Goal: Obtain resource: Download file/media

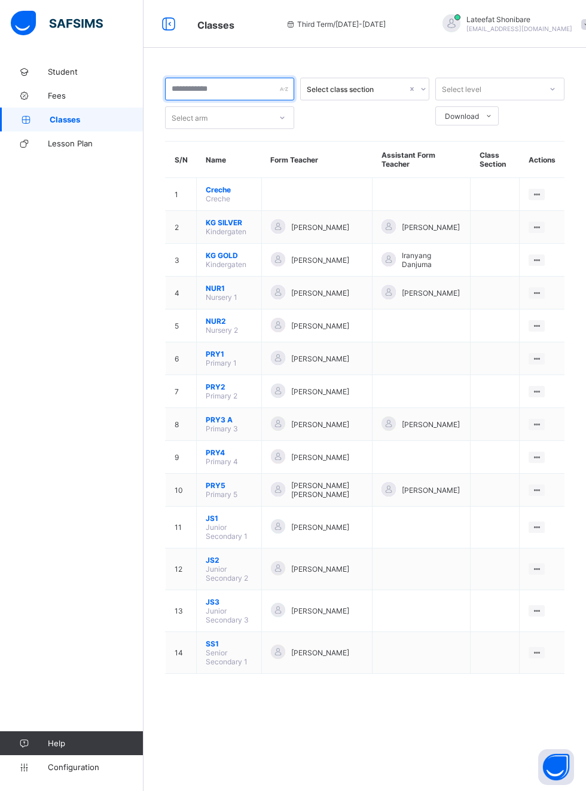
click at [270, 91] on input "text" at bounding box center [229, 89] width 129 height 23
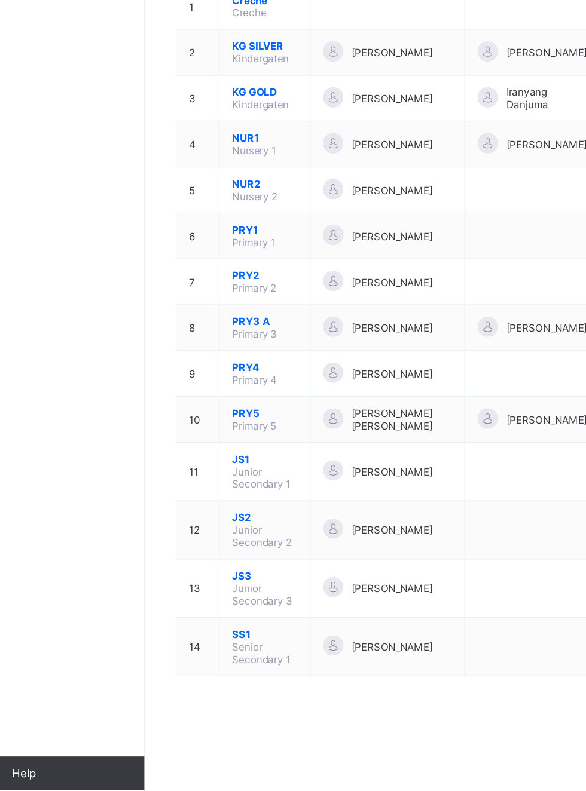
click at [250, 514] on span "JS1" at bounding box center [229, 518] width 47 height 9
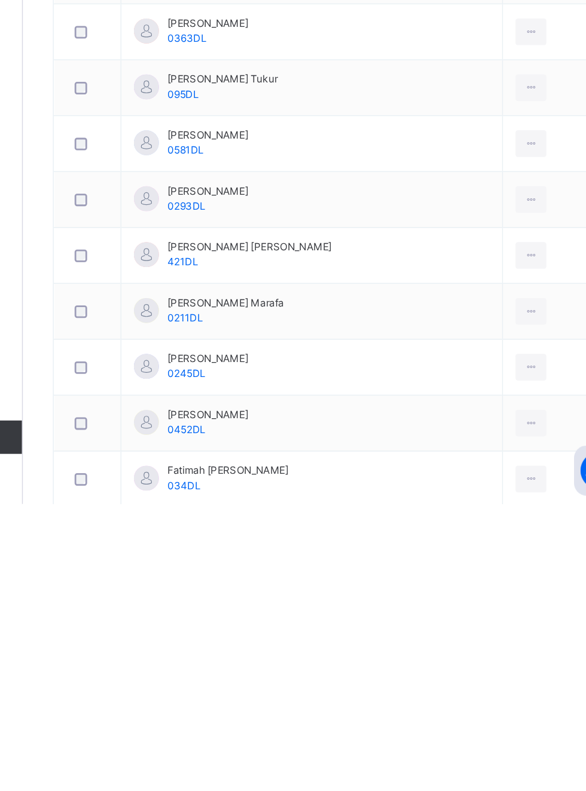
scroll to position [84, 0]
click at [341, 762] on td "Fatimah Yetunde Nurudeen 034DL" at bounding box center [350, 773] width 273 height 40
click at [502, 767] on icon at bounding box center [507, 772] width 10 height 11
click at [334, 783] on td "Fatimah Yetunde Nurudeen 034DL" at bounding box center [350, 773] width 273 height 40
click at [293, 761] on span "Fatimah Yetunde Nurudeen" at bounding box center [290, 766] width 87 height 11
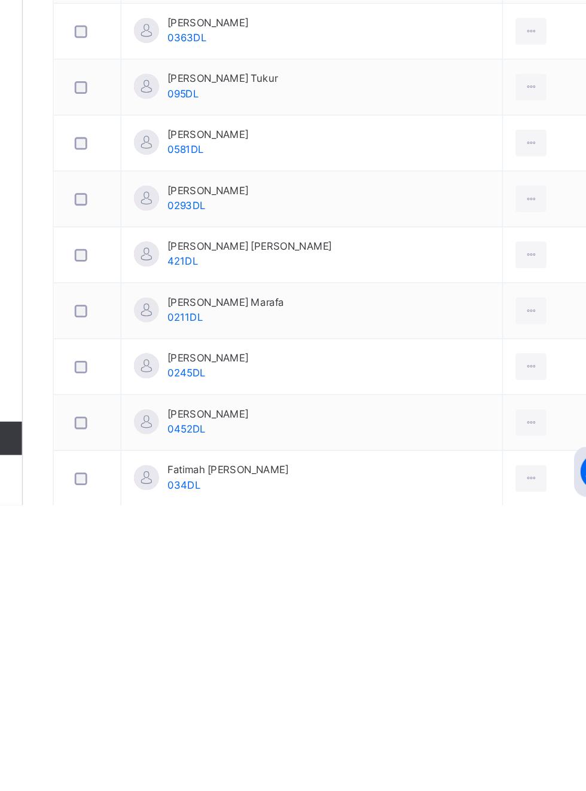
click at [0, 0] on ul "View Profile Remove from Class Transfer Student" at bounding box center [0, 0] width 0 height 0
click at [0, 0] on icon at bounding box center [0, 0] width 0 height 0
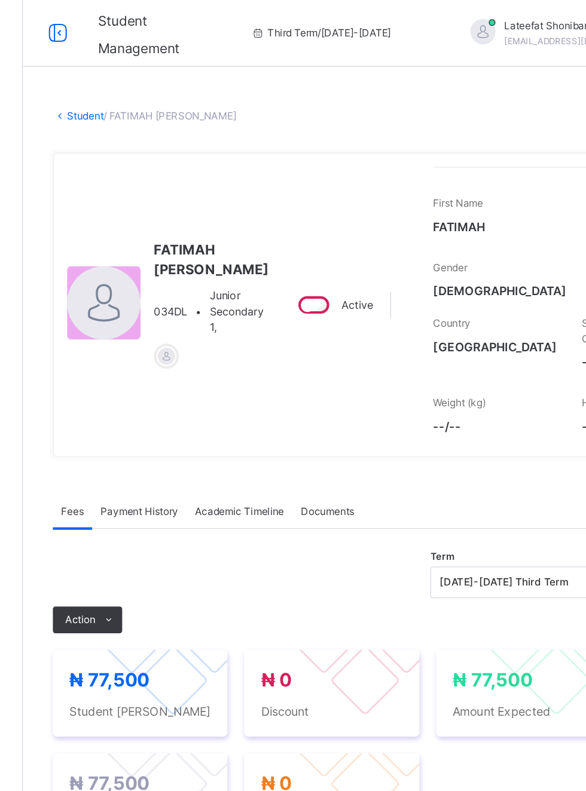
click at [304, 378] on div "Academic Timeline" at bounding box center [299, 366] width 76 height 24
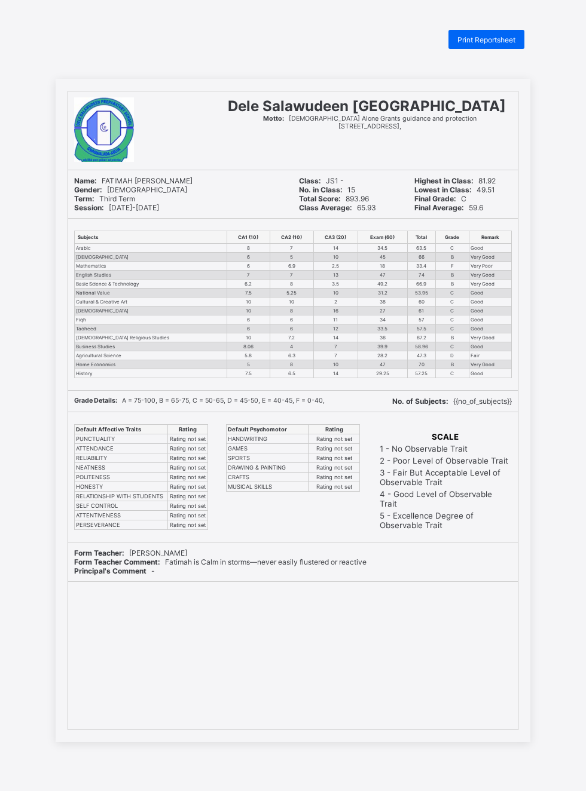
click at [511, 41] on span "Print Reportsheet" at bounding box center [486, 39] width 58 height 9
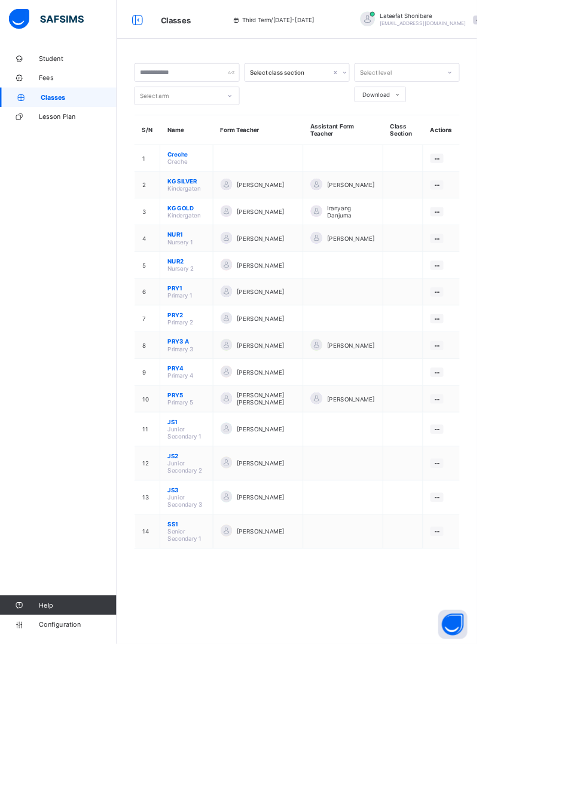
click at [441, 519] on td at bounding box center [421, 528] width 98 height 42
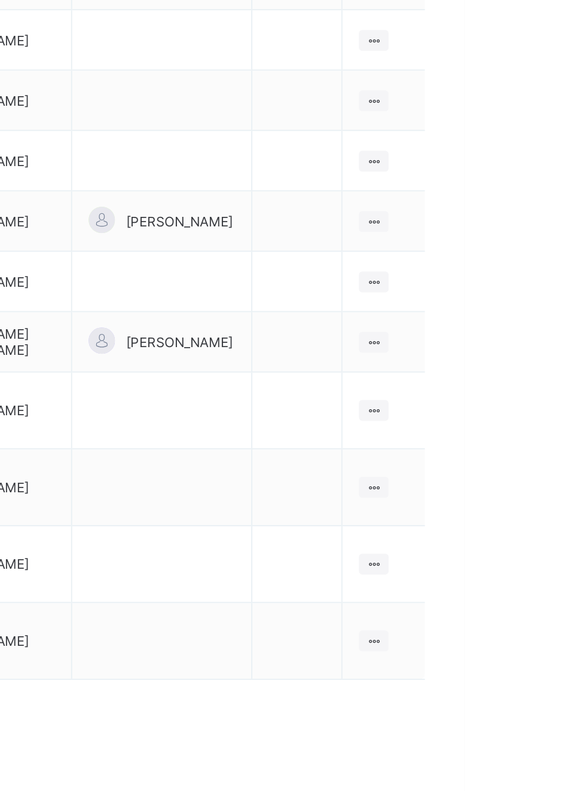
click at [546, 531] on td "View Class Assign form Teacher" at bounding box center [541, 528] width 45 height 42
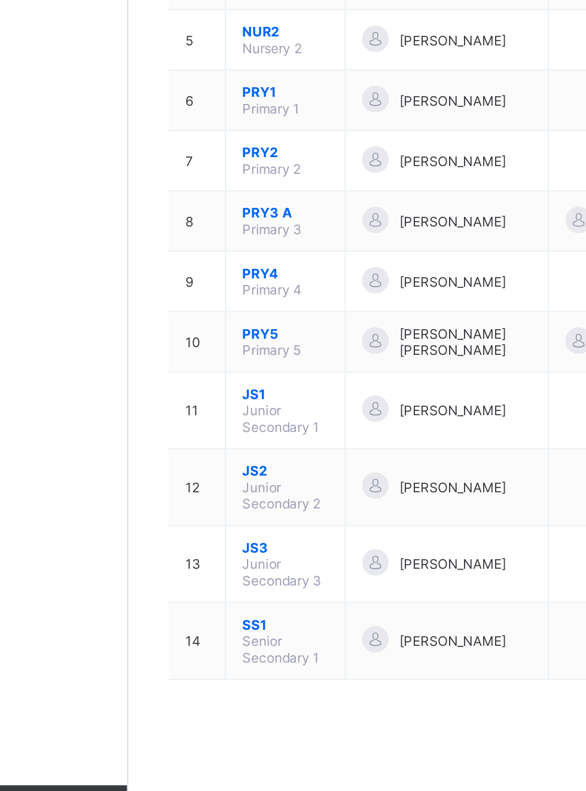
click at [241, 514] on span "JS1" at bounding box center [229, 518] width 47 height 9
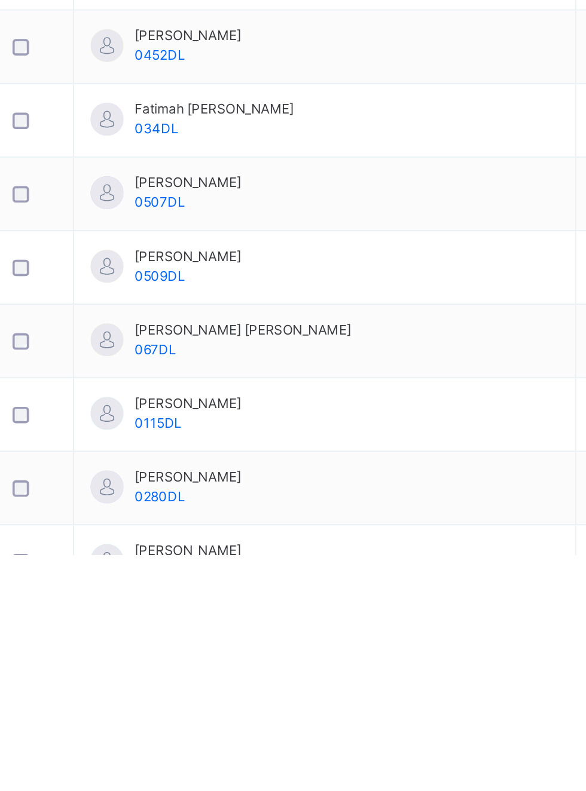
click at [469, 628] on td "Khadijah Muslihudeen 0509DL" at bounding box center [350, 635] width 273 height 40
click at [0, 0] on ul "View Profile Remove from Class Transfer Student" at bounding box center [0, 0] width 0 height 0
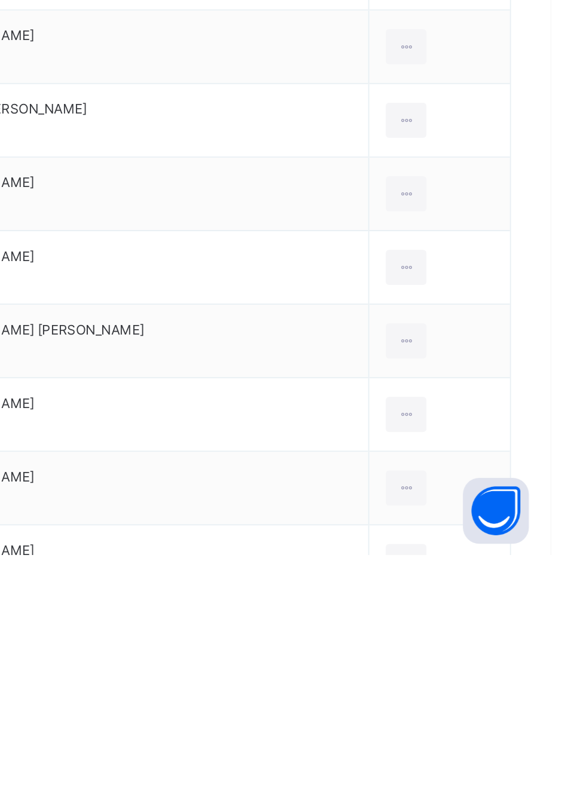
click at [0, 0] on div "View Profile" at bounding box center [0, 0] width 0 height 0
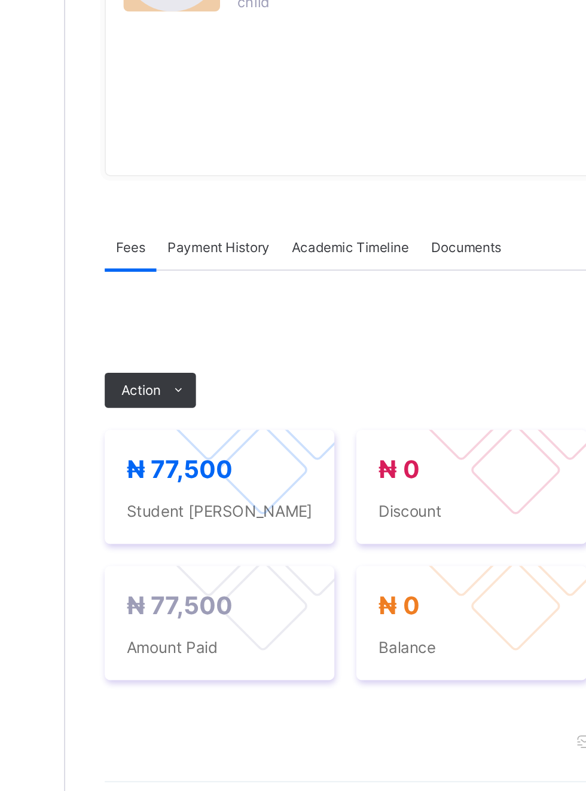
click at [314, 383] on span "Academic Timeline" at bounding box center [299, 377] width 64 height 11
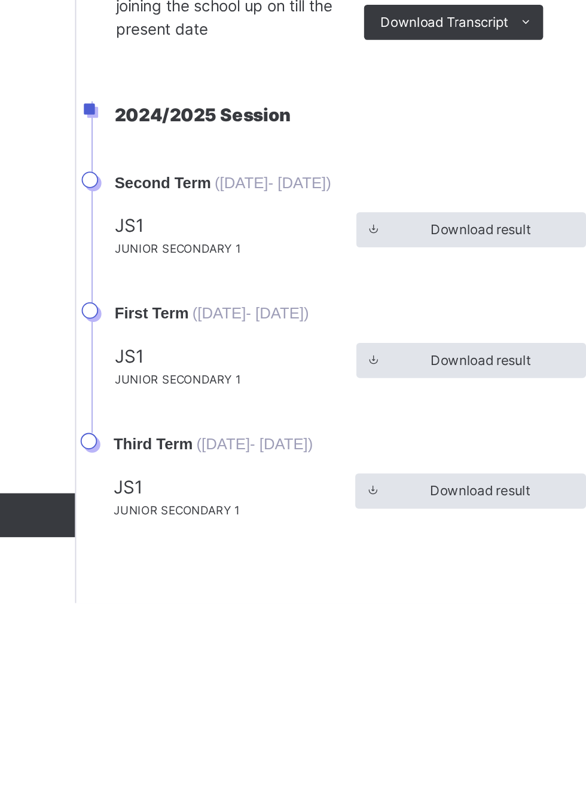
click at [356, 736] on span "Download result" at bounding box center [363, 730] width 54 height 11
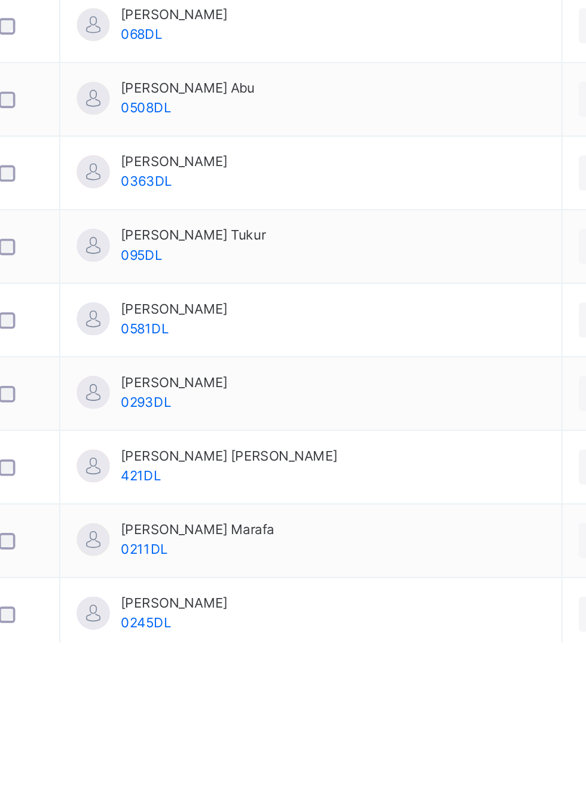
click at [454, 503] on td "Abubakar Sani Abu 0508DL" at bounding box center [350, 496] width 273 height 40
click at [504, 487] on div at bounding box center [507, 495] width 22 height 19
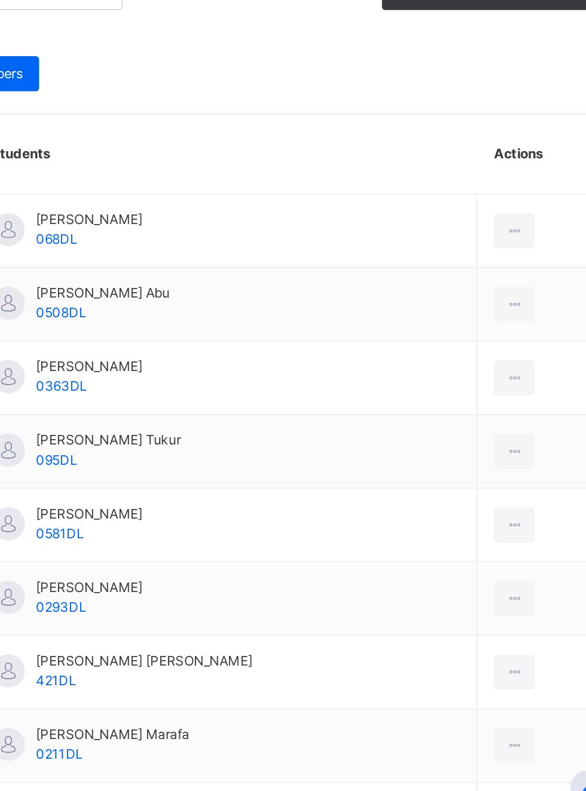
click at [0, 0] on div "View Profile" at bounding box center [0, 0] width 0 height 0
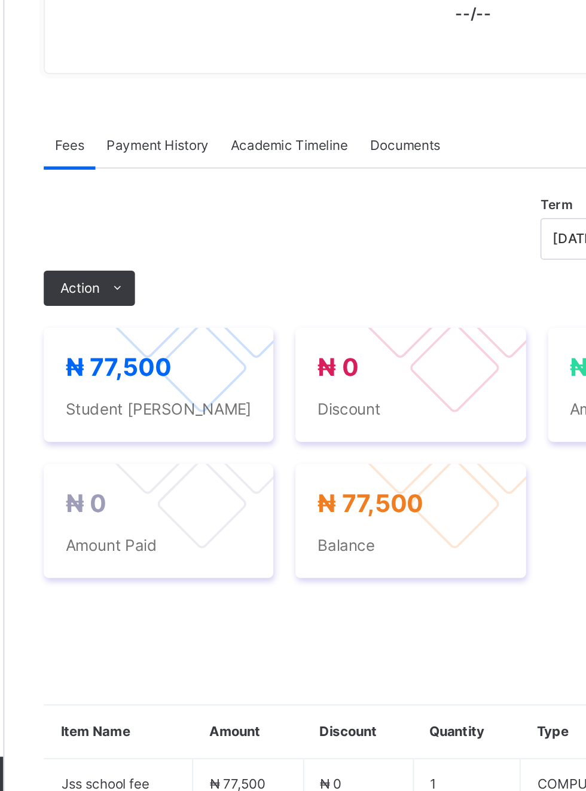
click at [296, 404] on span "Academic Timeline" at bounding box center [299, 398] width 64 height 11
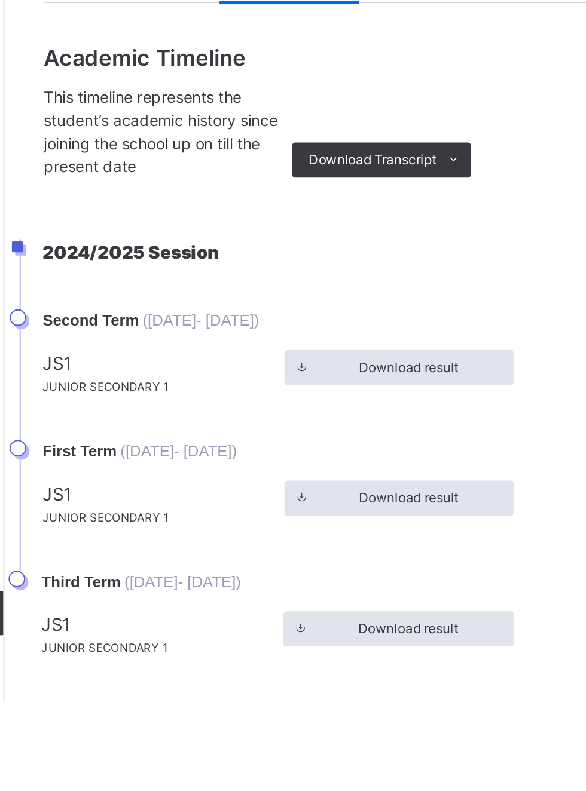
click at [375, 757] on span "Download result" at bounding box center [363, 752] width 54 height 11
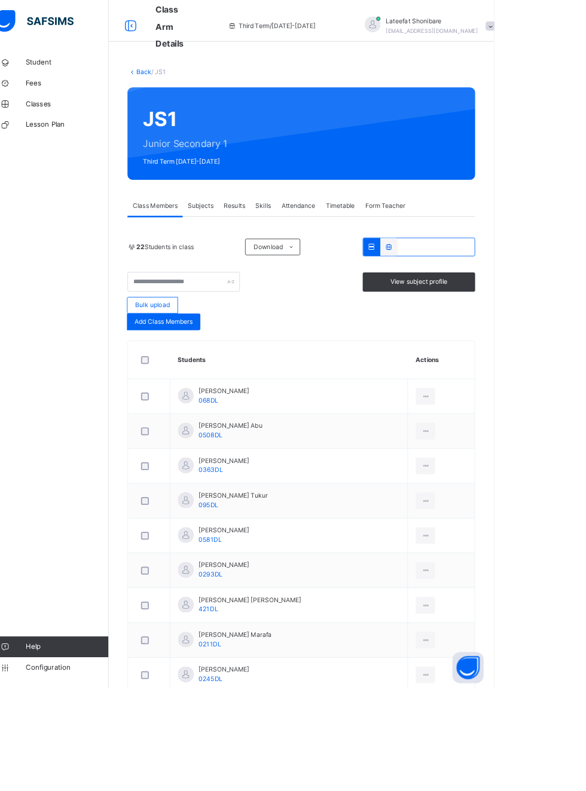
click at [181, 86] on link "Back" at bounding box center [183, 82] width 17 height 9
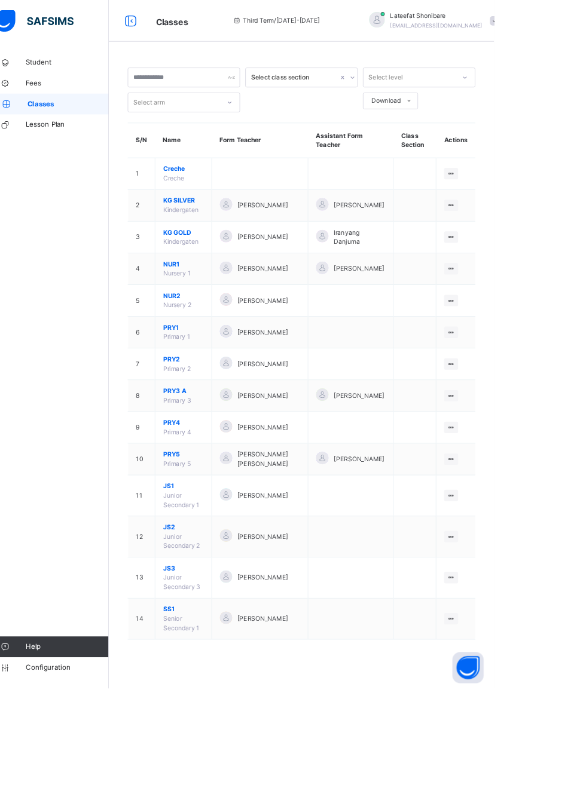
click at [345, 493] on span "Raihanatu Alhaji Yusuf" at bounding box center [320, 491] width 58 height 11
click at [536, 496] on icon at bounding box center [536, 491] width 10 height 9
click at [0, 0] on ul "View Class Assign form Teacher" at bounding box center [0, 0] width 0 height 0
click at [415, 491] on td at bounding box center [421, 491] width 98 height 36
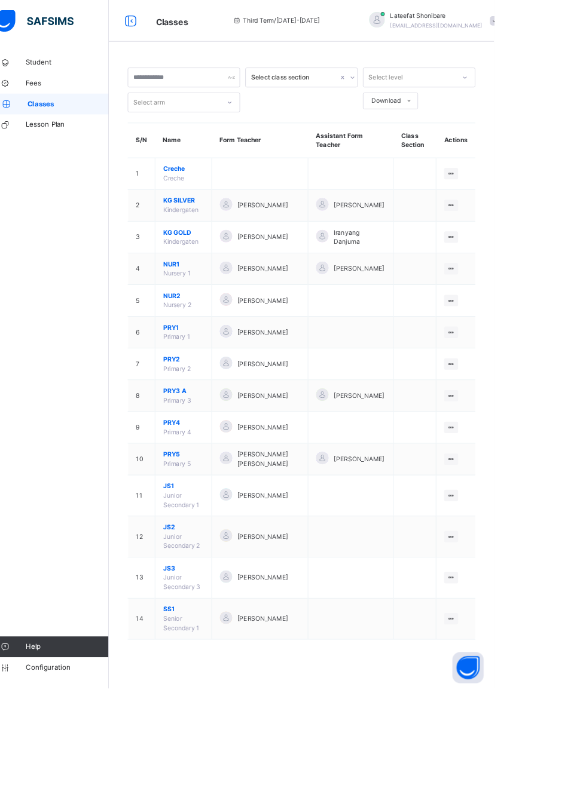
click at [289, 499] on div "Raihanatu Alhaji Yusuf" at bounding box center [317, 491] width 92 height 17
click at [243, 489] on span "PRY4" at bounding box center [229, 486] width 47 height 11
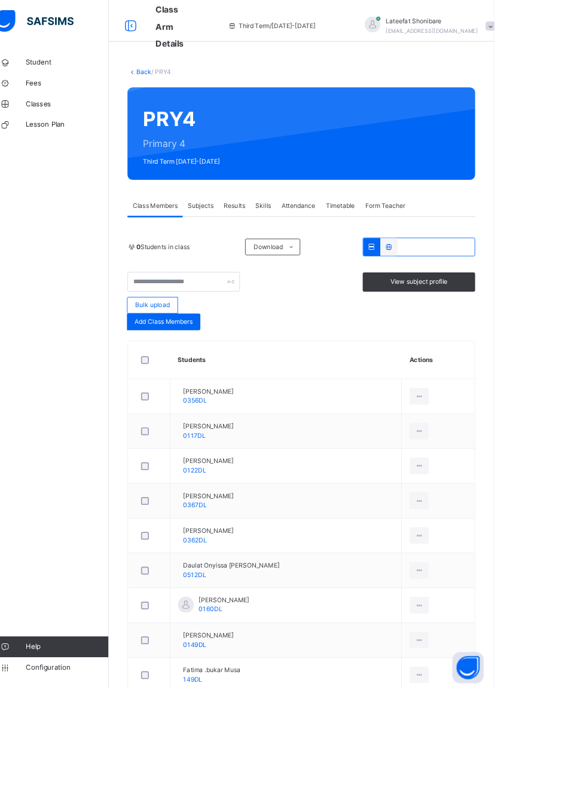
click at [495, 530] on icon at bounding box center [500, 535] width 10 height 11
click at [0, 0] on div "View Profile" at bounding box center [0, 0] width 0 height 0
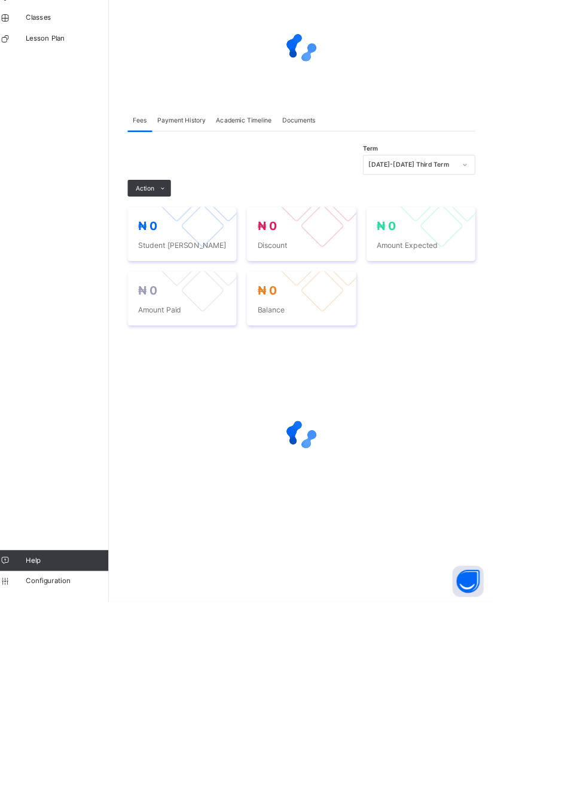
click at [291, 236] on span "Academic Timeline" at bounding box center [299, 238] width 64 height 11
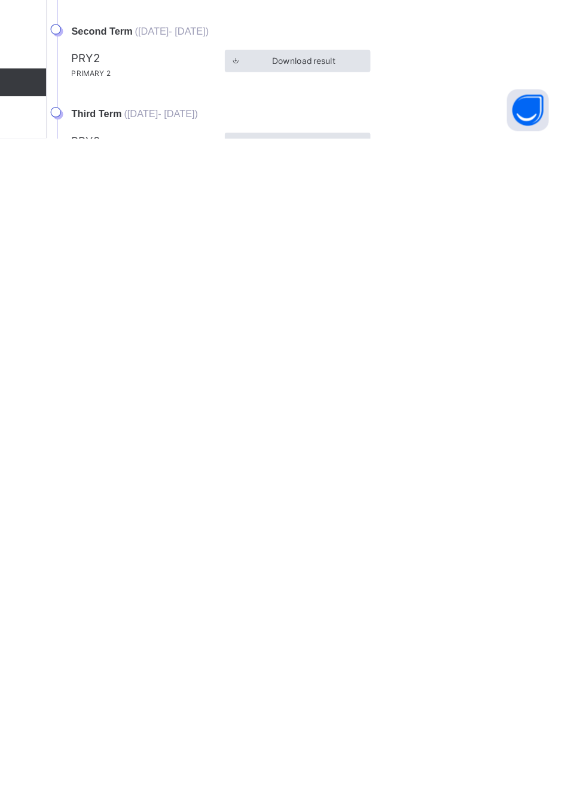
scroll to position [122, 0]
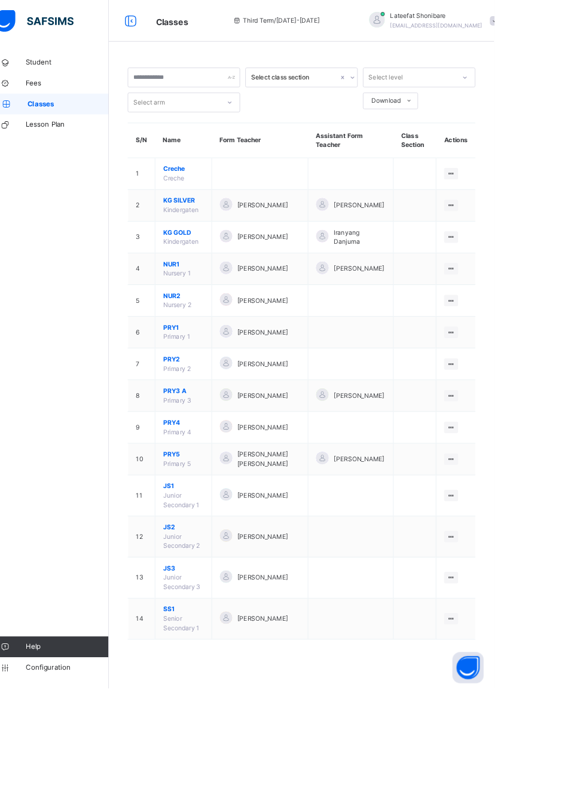
click at [293, 570] on div "[PERSON_NAME]" at bounding box center [317, 569] width 92 height 17
click at [349, 571] on span "[PERSON_NAME]" at bounding box center [320, 569] width 58 height 11
click at [537, 574] on icon at bounding box center [536, 569] width 10 height 9
click at [0, 0] on ul "View Class Assign form Teacher" at bounding box center [0, 0] width 0 height 0
click at [0, 0] on div "View Class" at bounding box center [0, 0] width 0 height 0
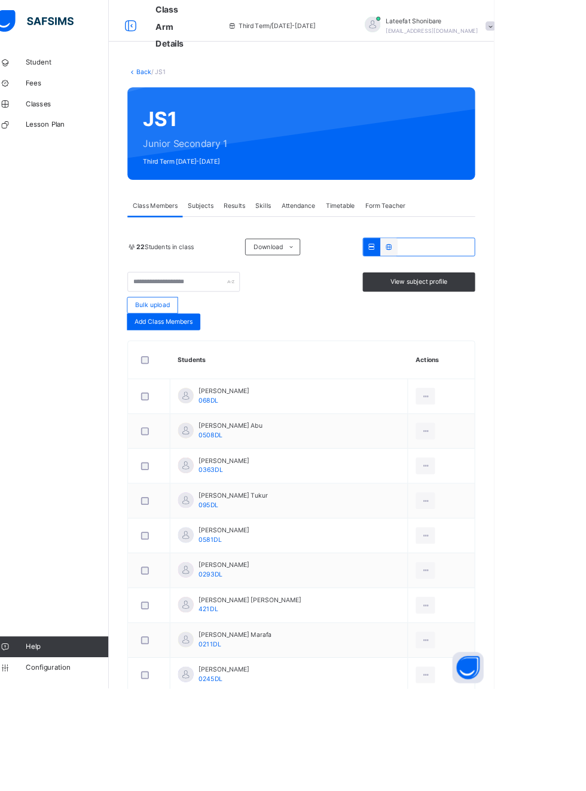
click at [502, 454] on icon at bounding box center [507, 455] width 10 height 11
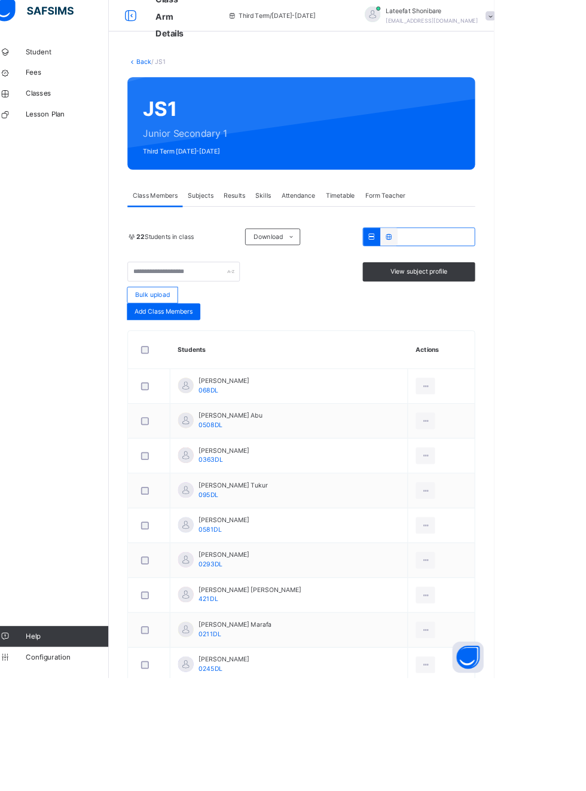
click at [0, 0] on div "View Profile" at bounding box center [0, 0] width 0 height 0
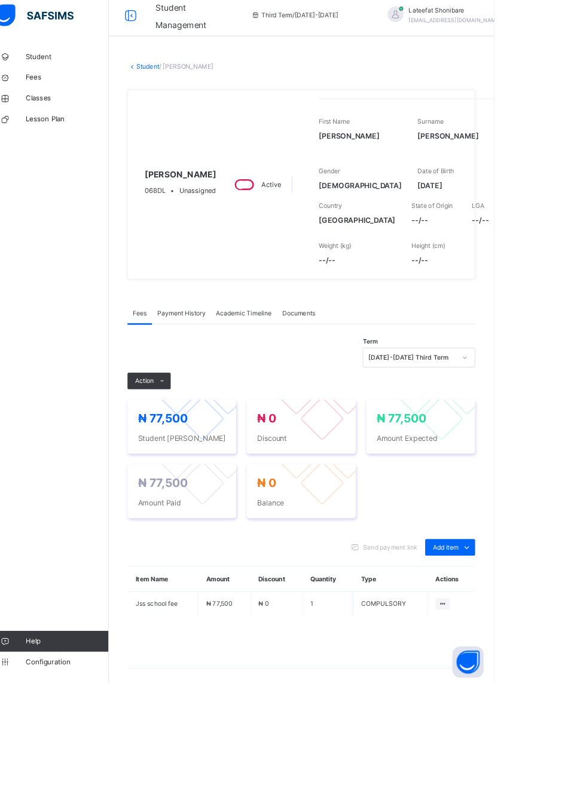
click at [311, 372] on span "Academic Timeline" at bounding box center [299, 366] width 64 height 11
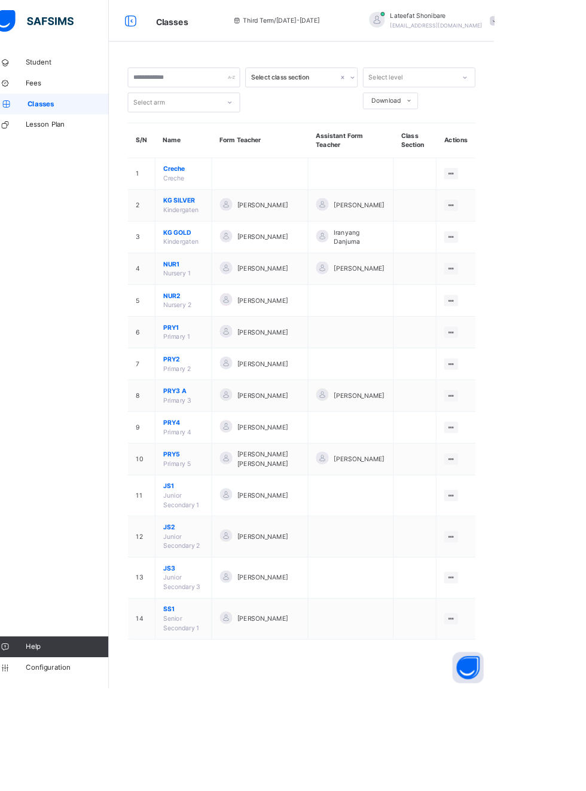
click at [372, 617] on td at bounding box center [421, 617] width 98 height 47
click at [460, 619] on td at bounding box center [421, 617] width 98 height 47
click at [540, 619] on div at bounding box center [536, 616] width 16 height 13
click at [0, 0] on div "View Class" at bounding box center [0, 0] width 0 height 0
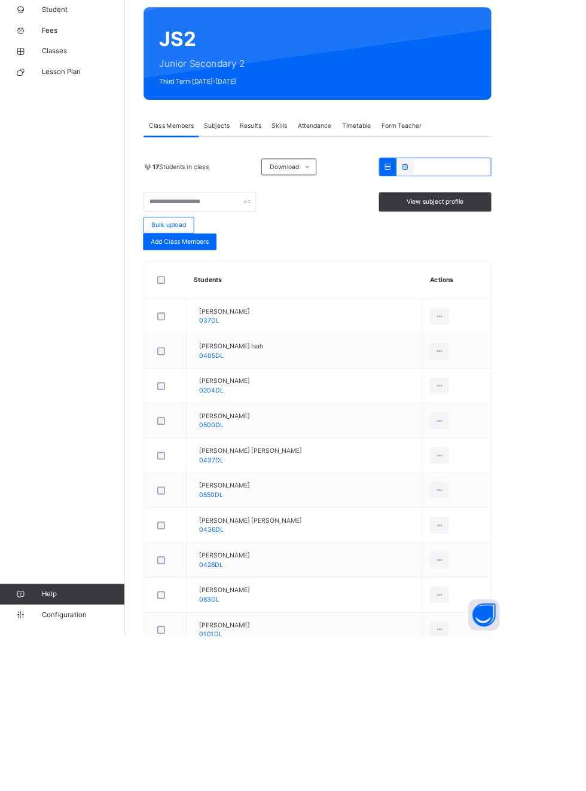
scroll to position [105, 0]
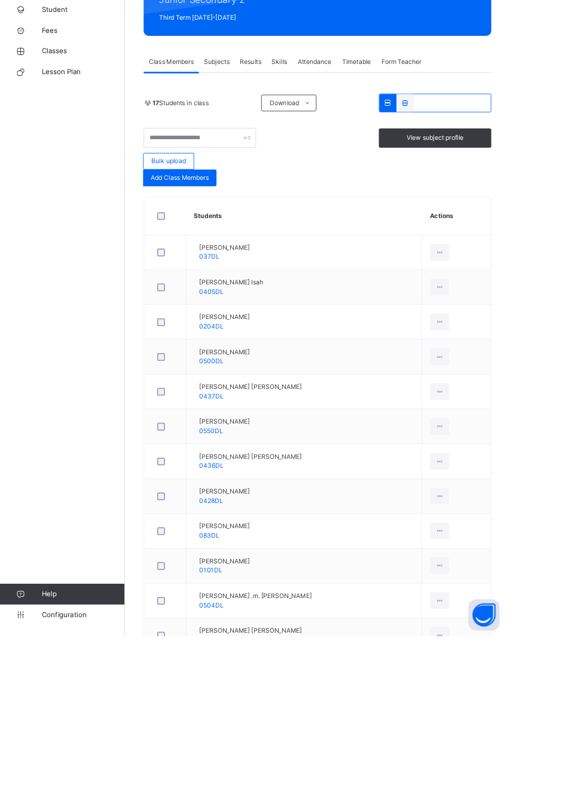
click at [505, 385] on icon at bounding box center [505, 390] width 10 height 11
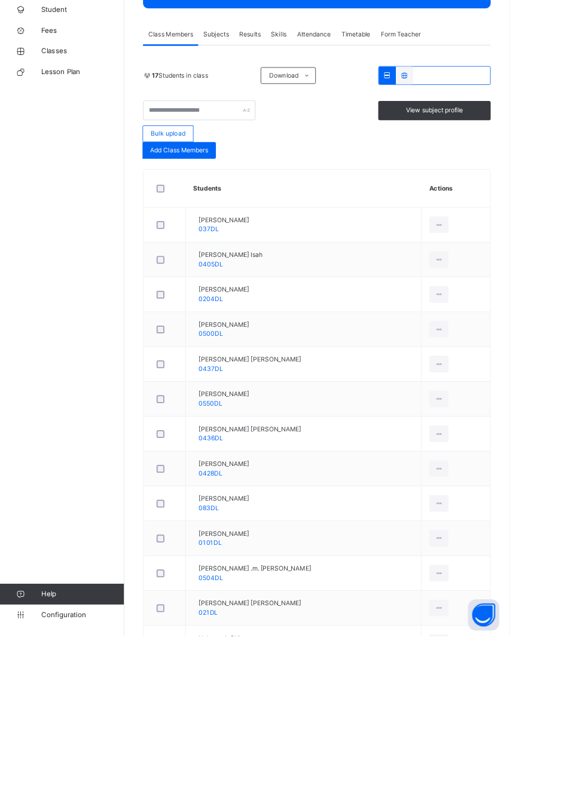
click at [0, 0] on div "View Profile" at bounding box center [0, 0] width 0 height 0
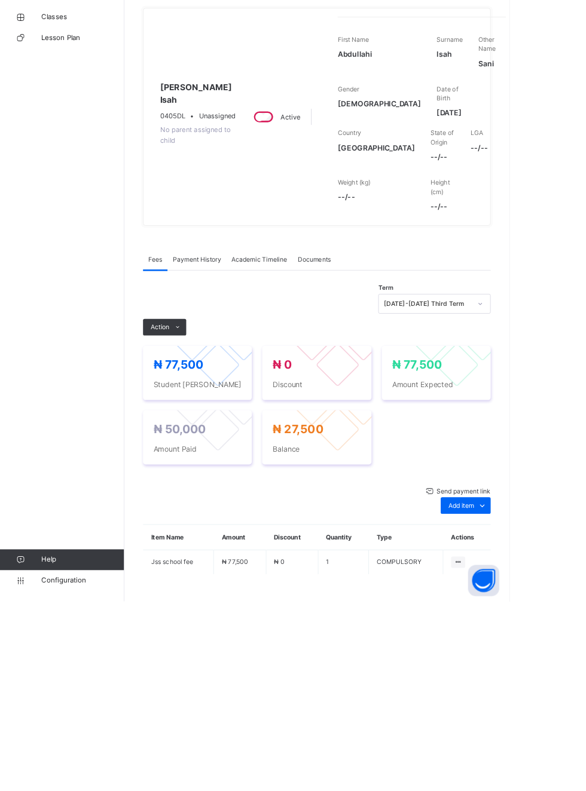
click at [311, 404] on span "Academic Timeline" at bounding box center [299, 398] width 64 height 11
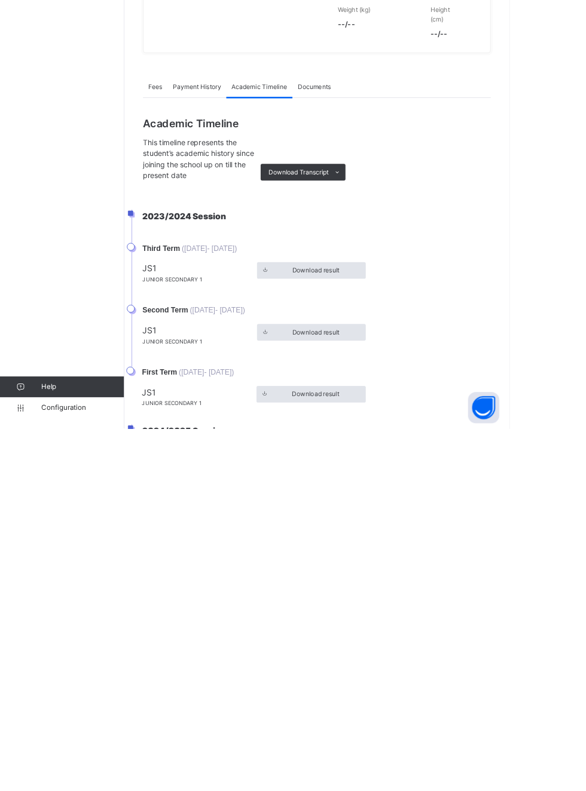
click at [386, 615] on span "Download result" at bounding box center [363, 609] width 54 height 11
click at [381, 615] on span "Download result" at bounding box center [363, 609] width 54 height 11
click at [543, 719] on li "Second Term ( 23rd Sep, 2024 - 23rd Sep, 2024 ) JS1 Junior Secondary 1 Download…" at bounding box center [358, 684] width 412 height 71
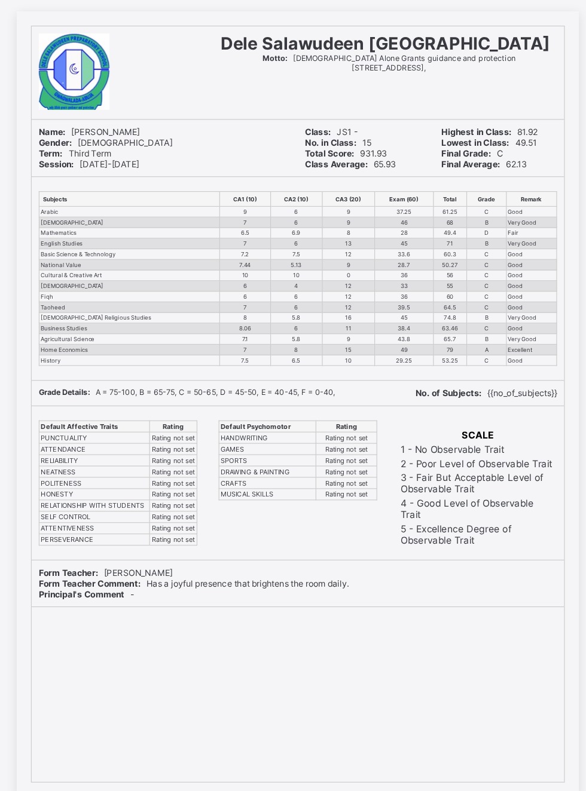
scroll to position [2, 0]
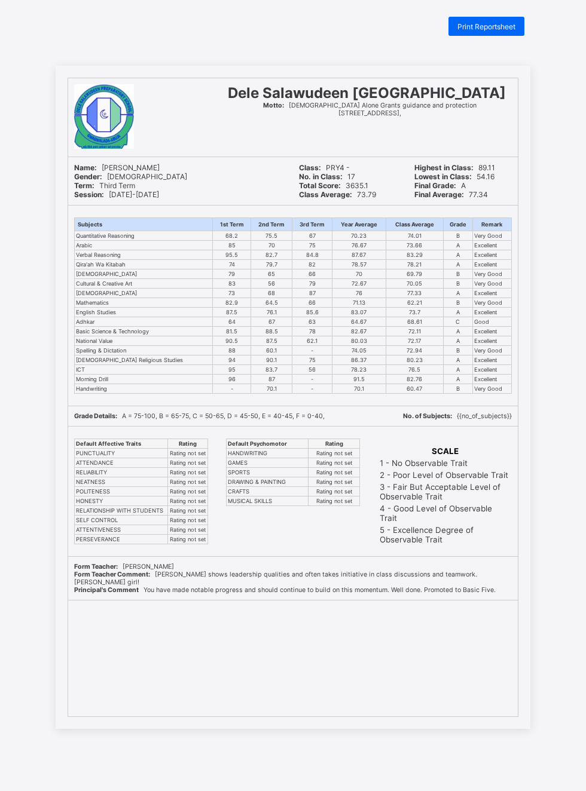
scroll to position [31, 0]
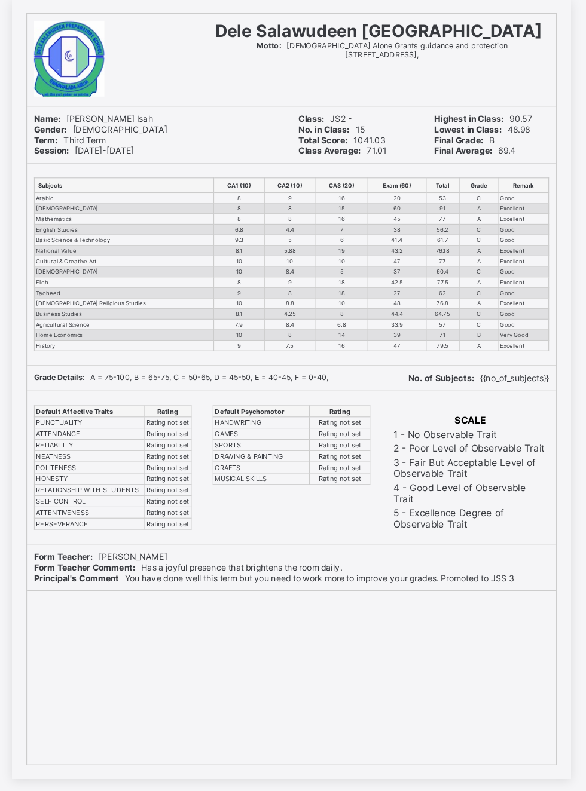
scroll to position [1, 0]
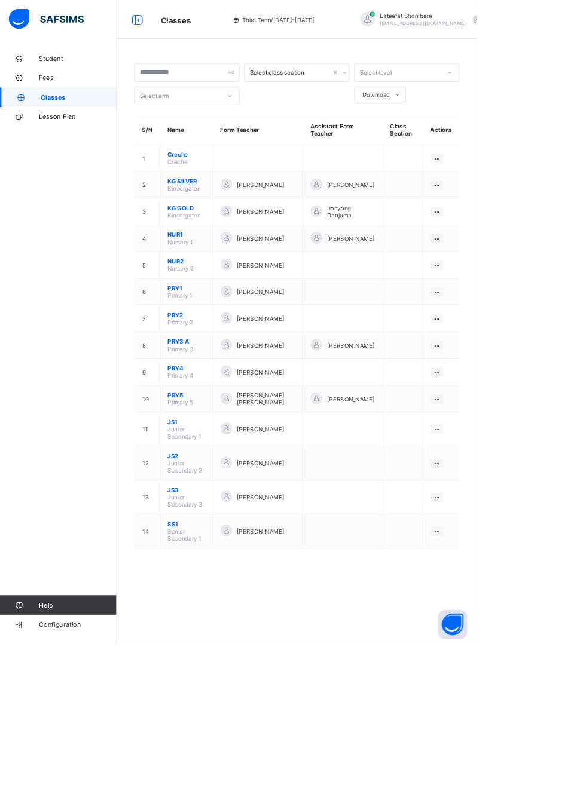
click at [0, 0] on ul "View Class Assign form Teacher" at bounding box center [0, 0] width 0 height 0
click at [0, 0] on div "View Class" at bounding box center [0, 0] width 0 height 0
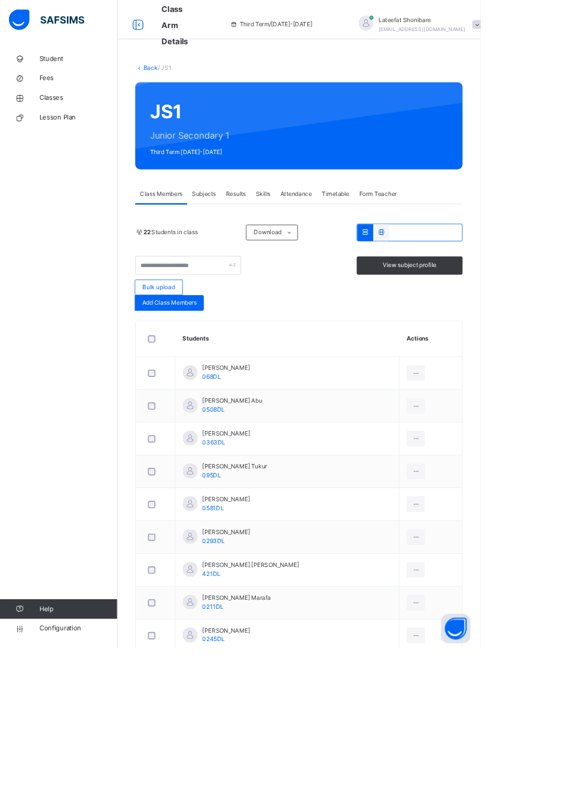
click at [496, 446] on div at bounding box center [507, 455] width 22 height 19
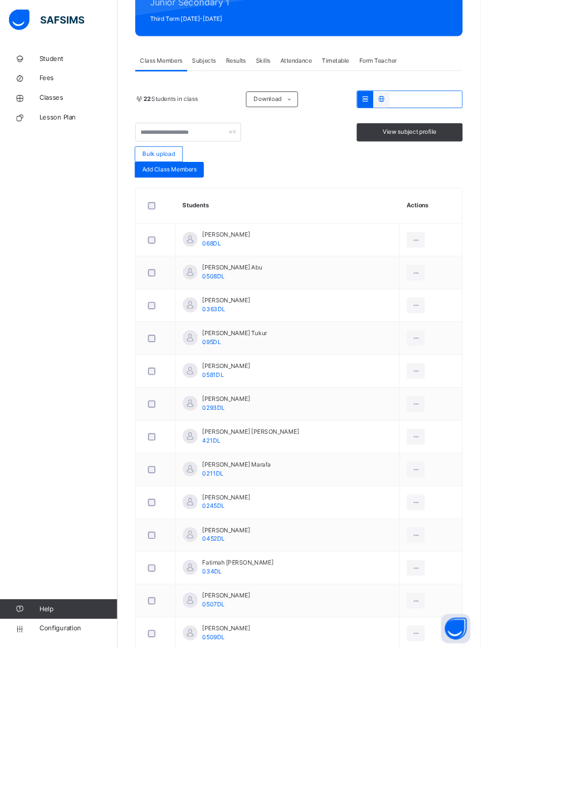
click at [0, 0] on div "View Profile" at bounding box center [0, 0] width 0 height 0
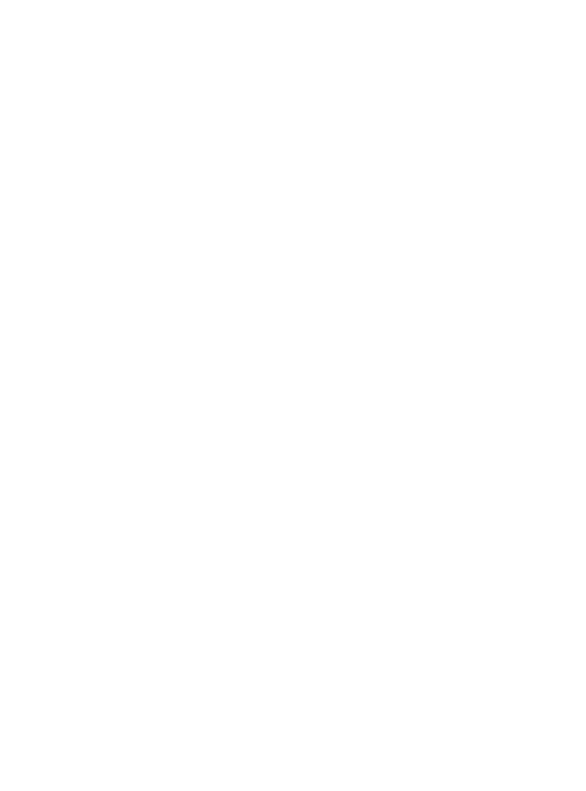
scroll to position [60, 0]
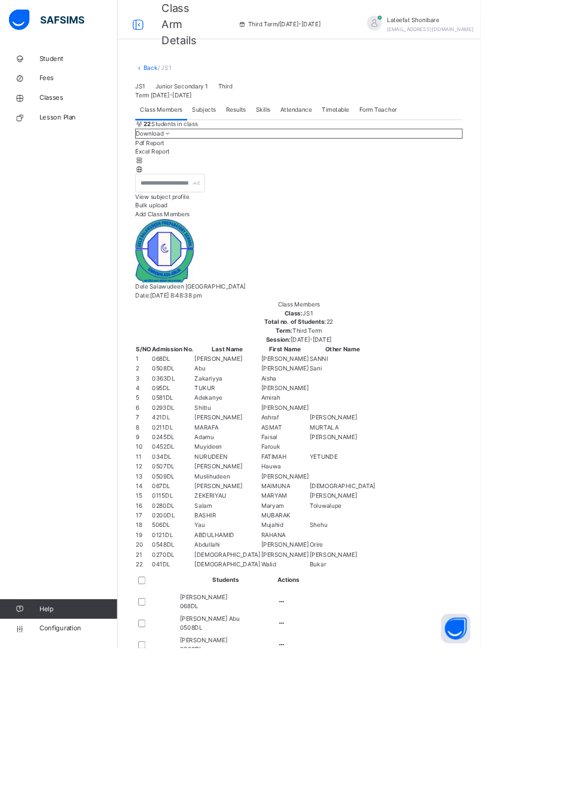
scroll to position [335, 0]
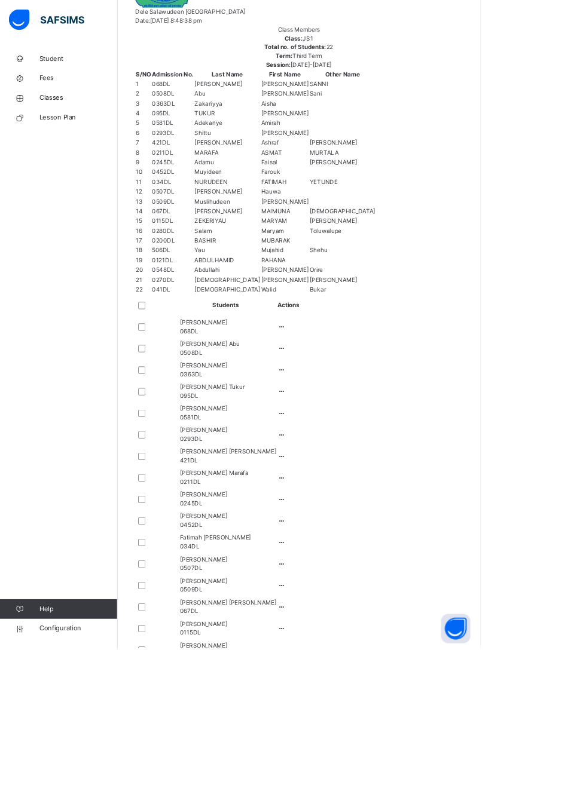
click at [348, 710] on div at bounding box center [343, 715] width 10 height 11
click at [0, 0] on div "View Profile" at bounding box center [0, 0] width 0 height 0
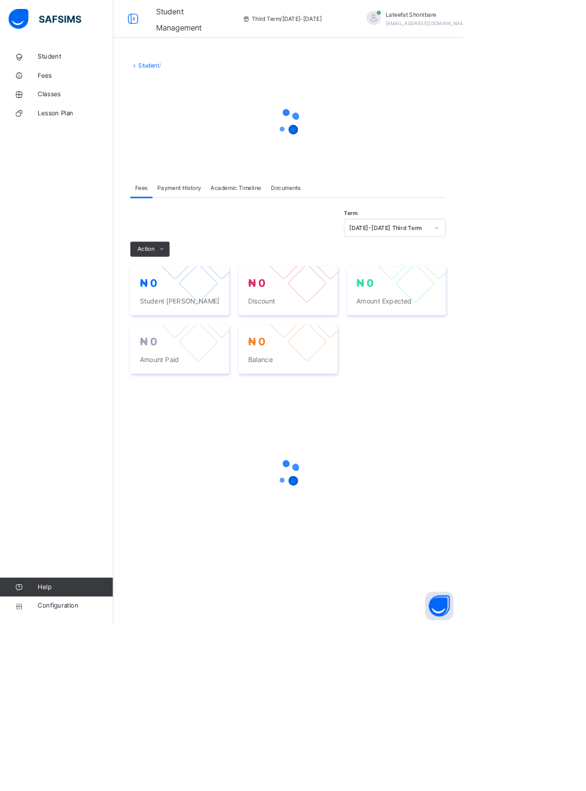
click at [310, 240] on span "Academic Timeline" at bounding box center [299, 238] width 64 height 11
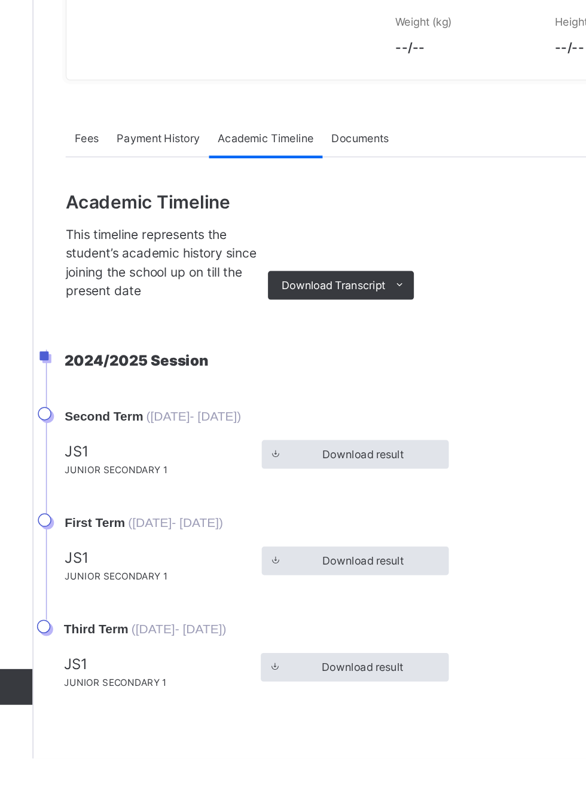
click at [397, 736] on span "Download result" at bounding box center [362, 730] width 97 height 11
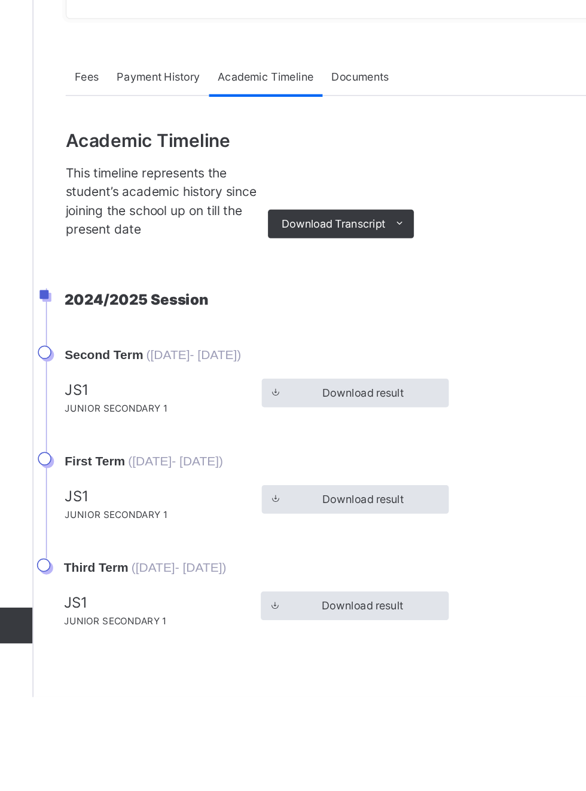
click at [389, 480] on icon at bounding box center [388, 475] width 9 height 10
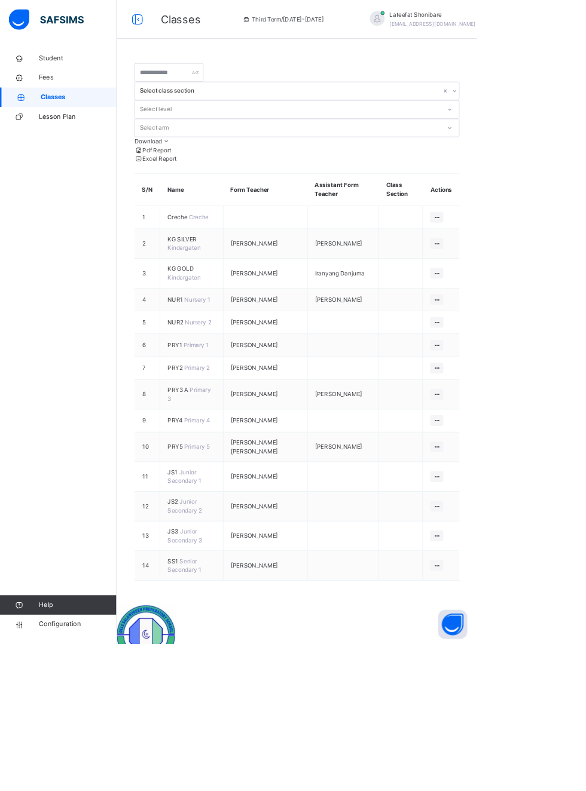
click at [421, 636] on td at bounding box center [422, 622] width 88 height 36
click at [536, 625] on icon at bounding box center [536, 621] width 10 height 9
click at [0, 0] on ul "View Class Assign form Teacher" at bounding box center [0, 0] width 0 height 0
click at [0, 0] on div "View Class" at bounding box center [0, 0] width 0 height 0
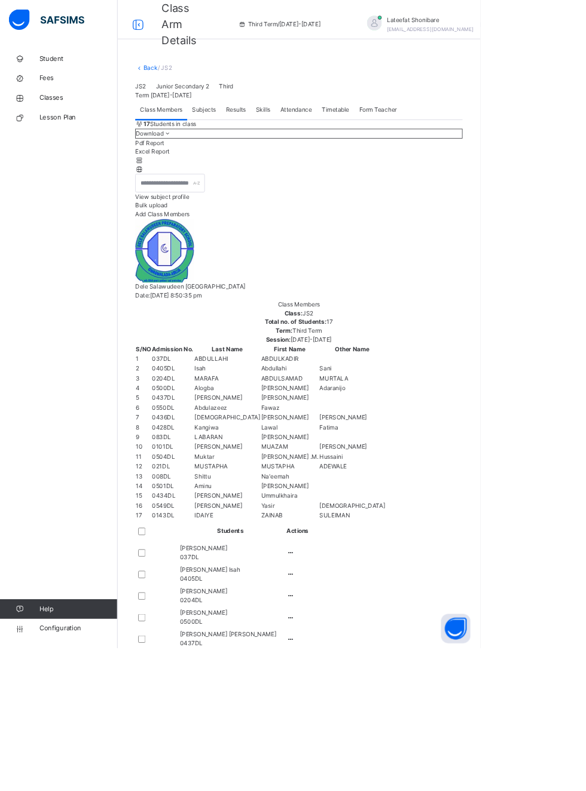
click at [360, 696] on icon at bounding box center [355, 700] width 10 height 9
click at [0, 0] on div "View Profile" at bounding box center [0, 0] width 0 height 0
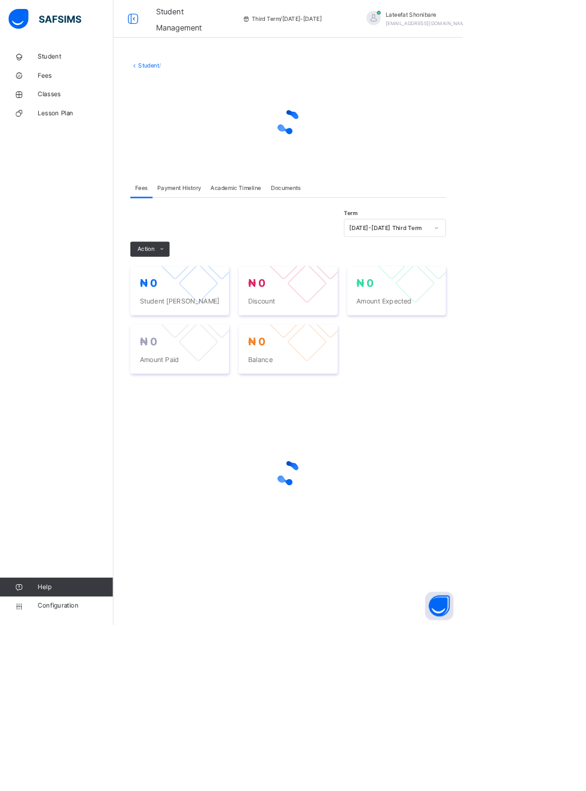
click at [309, 233] on span "Academic Timeline" at bounding box center [299, 238] width 64 height 11
